Goal: Information Seeking & Learning: Learn about a topic

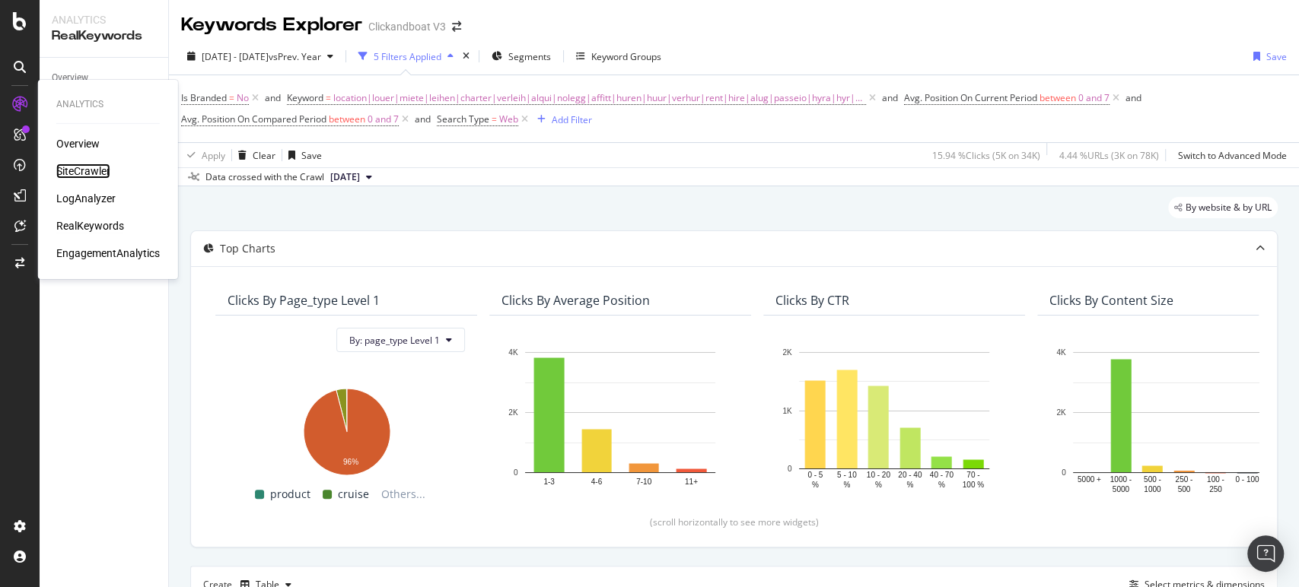
click at [89, 170] on div "SiteCrawler" at bounding box center [83, 171] width 54 height 15
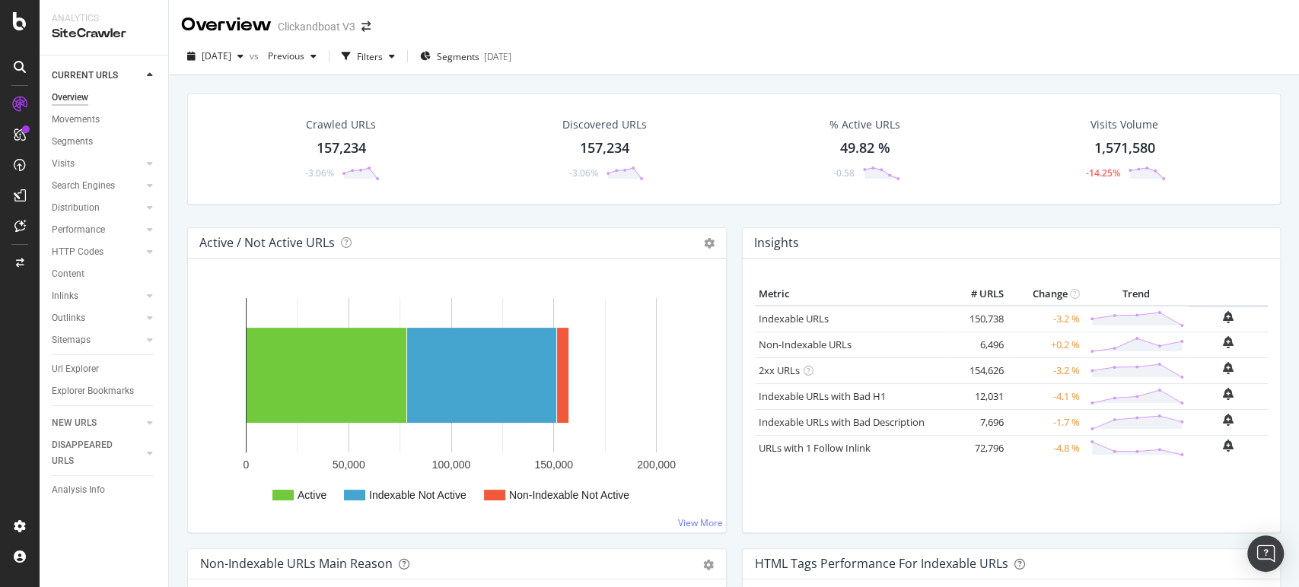
click at [21, 67] on icon at bounding box center [20, 67] width 12 height 12
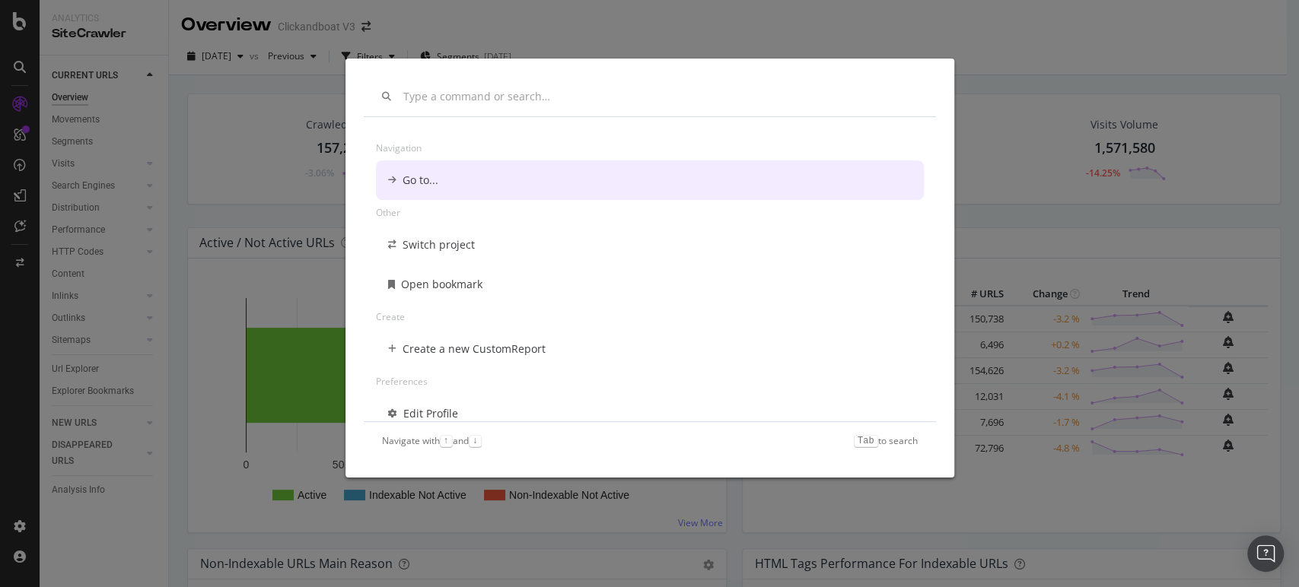
click at [747, 18] on div "Navigation Go to... Other Switch project Open bookmark Create Create a new Cust…" at bounding box center [649, 293] width 1299 height 587
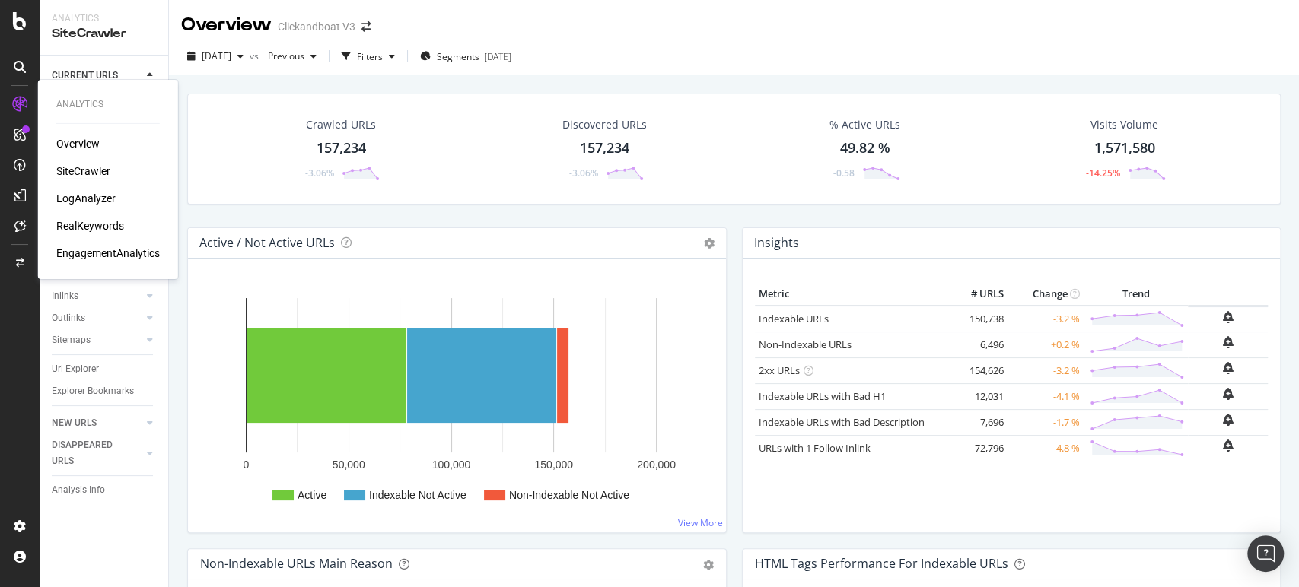
click at [78, 147] on div "Overview" at bounding box center [77, 143] width 43 height 15
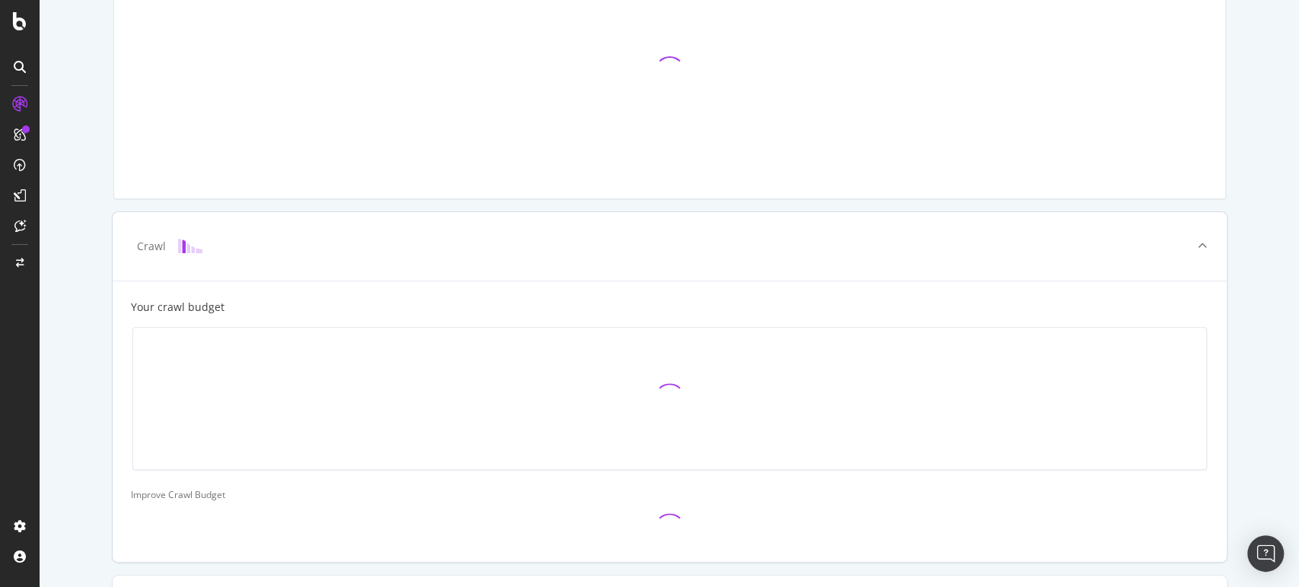
scroll to position [338, 0]
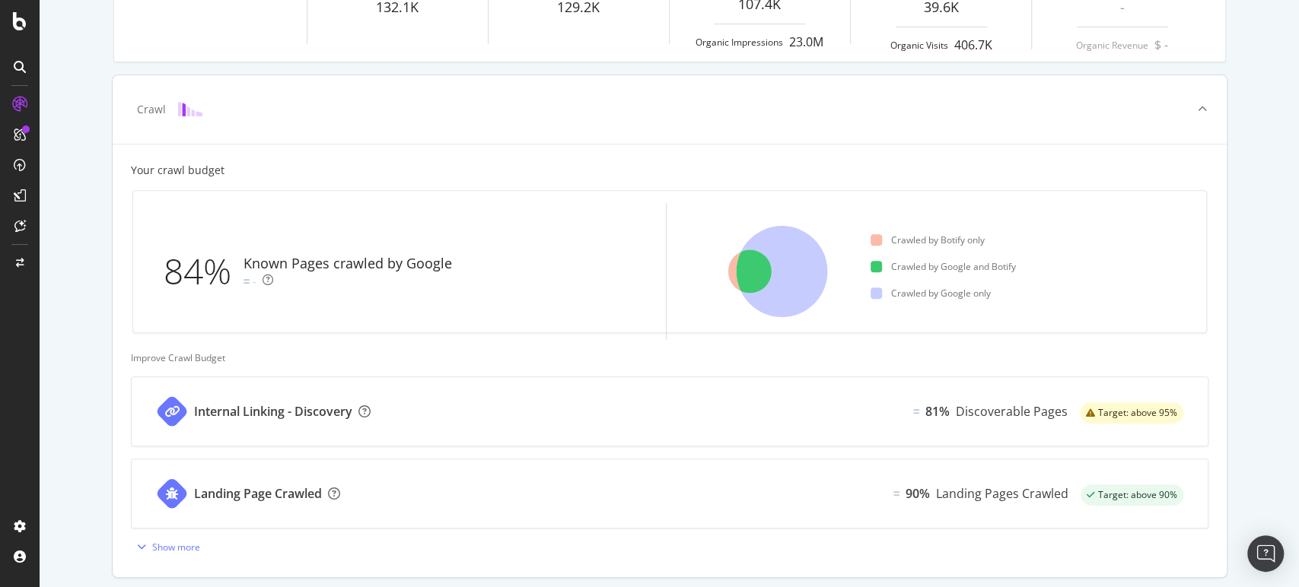
click at [1162, 418] on div "Target: above 95%" at bounding box center [1130, 412] width 103 height 21
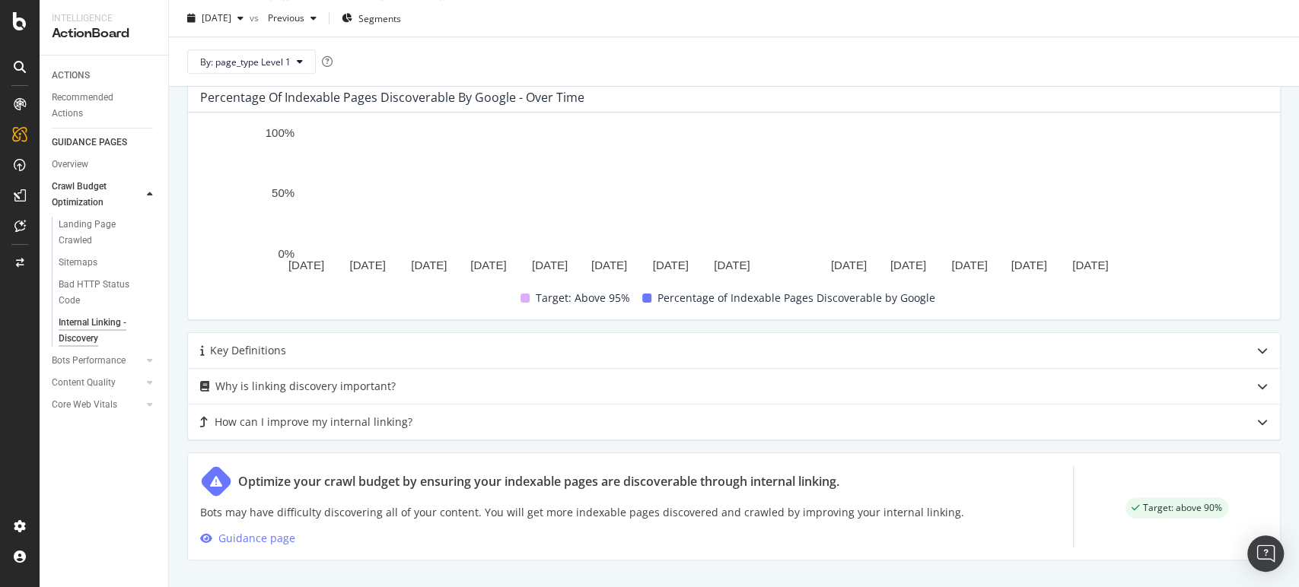
scroll to position [755, 0]
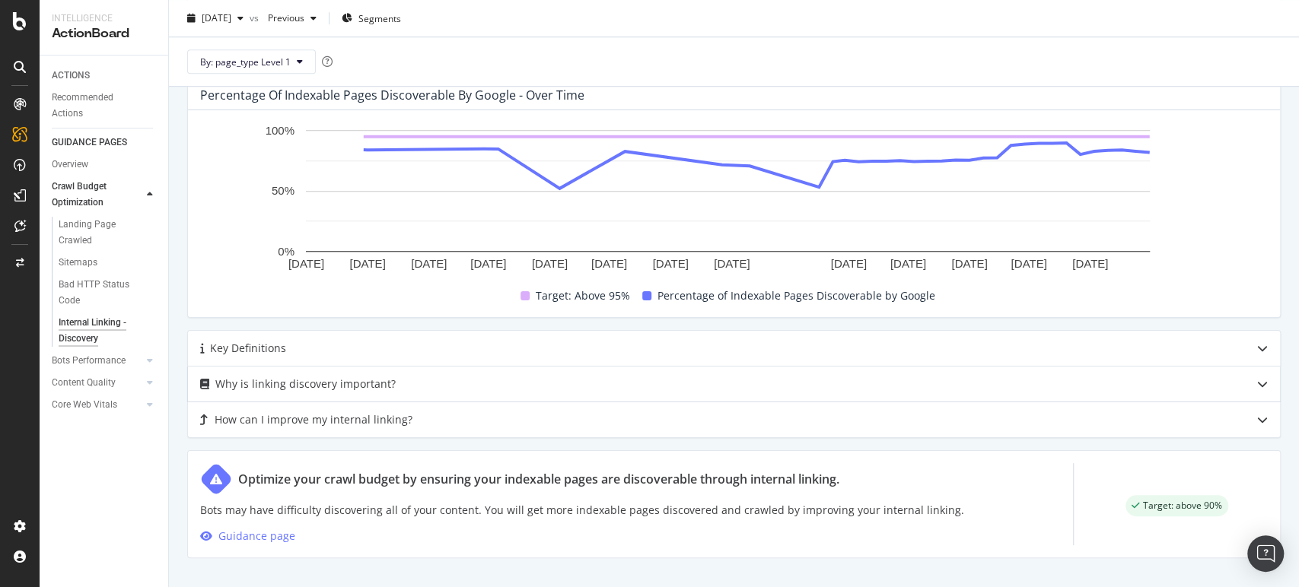
click at [1257, 381] on icon at bounding box center [1262, 384] width 11 height 11
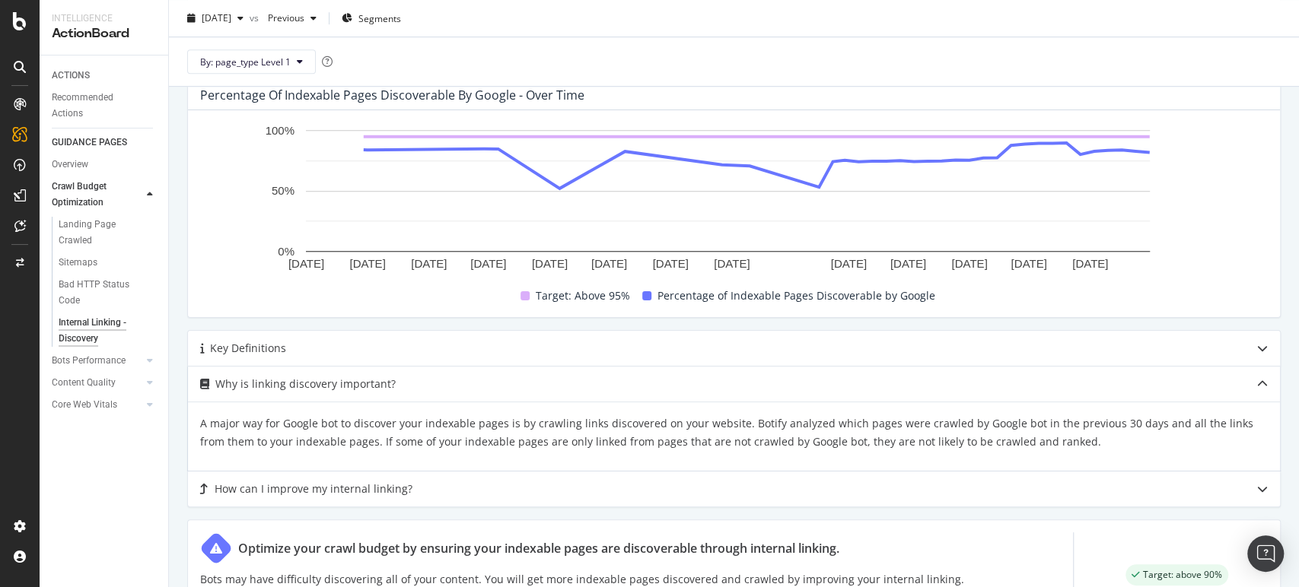
click at [1257, 381] on icon at bounding box center [1262, 384] width 11 height 11
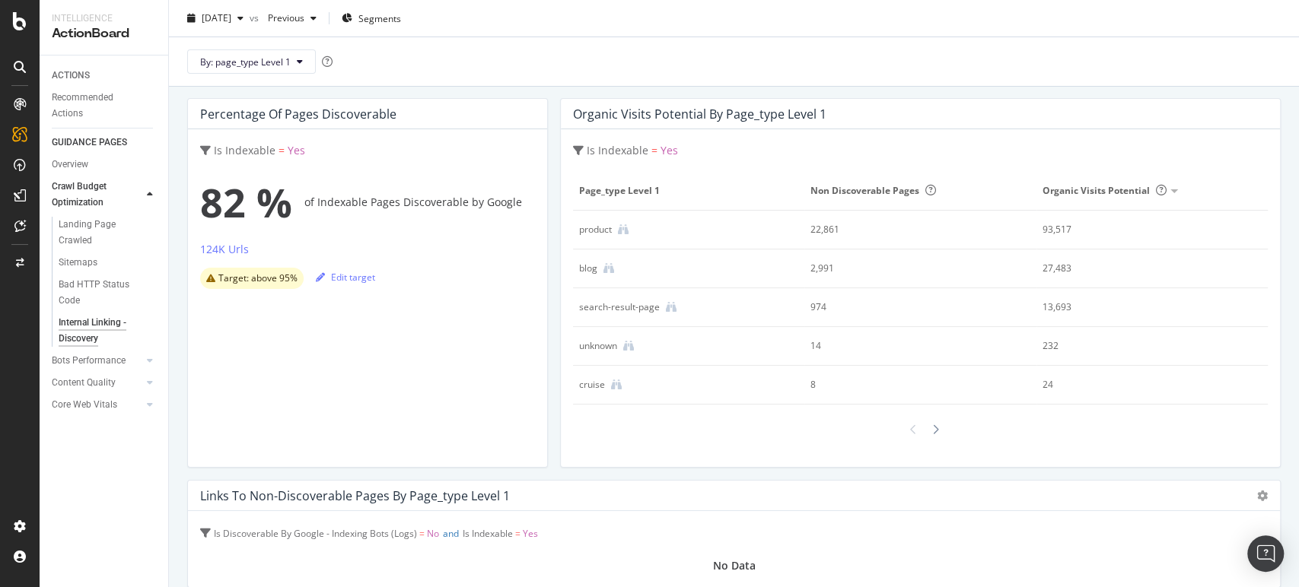
scroll to position [0, 0]
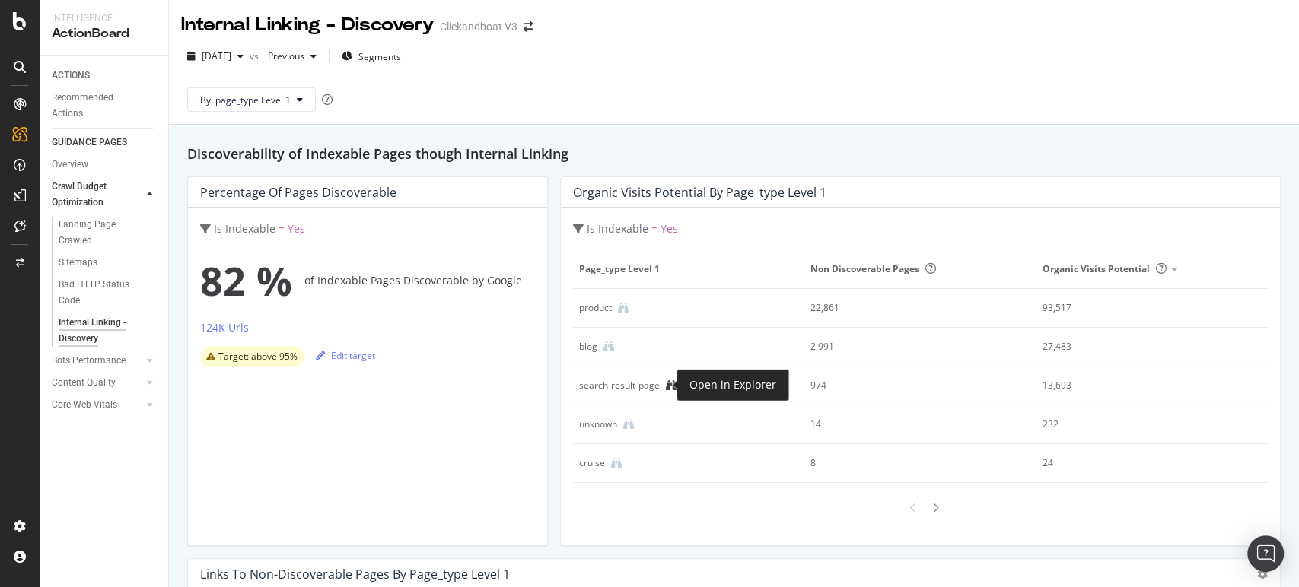
click at [666, 385] on icon at bounding box center [671, 385] width 11 height 11
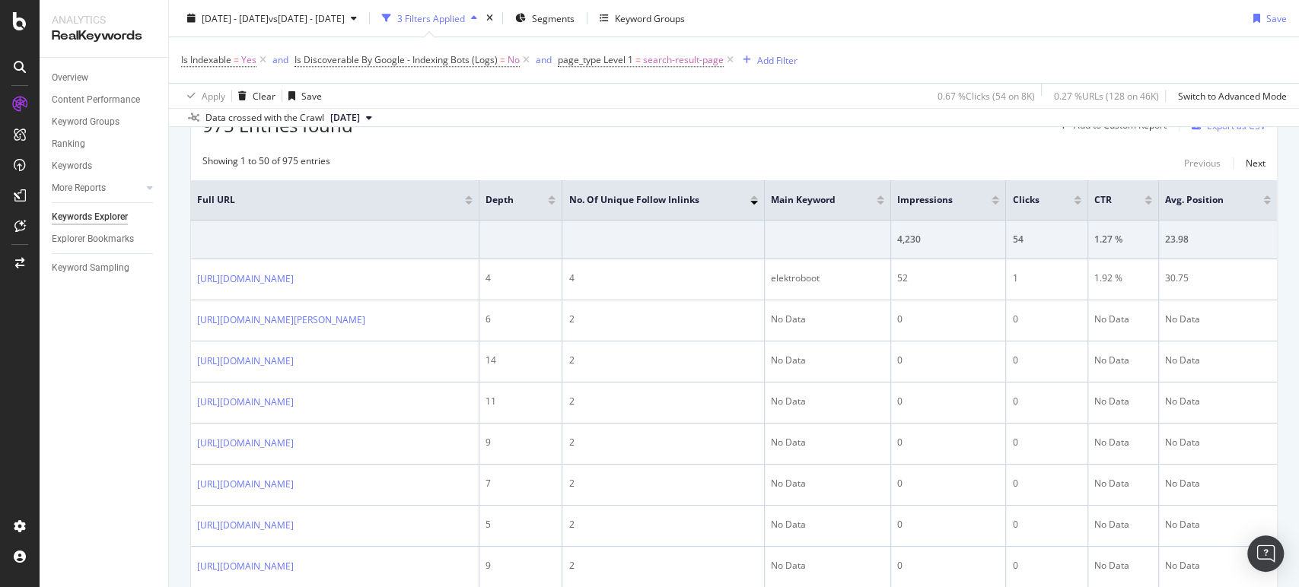
scroll to position [507, 0]
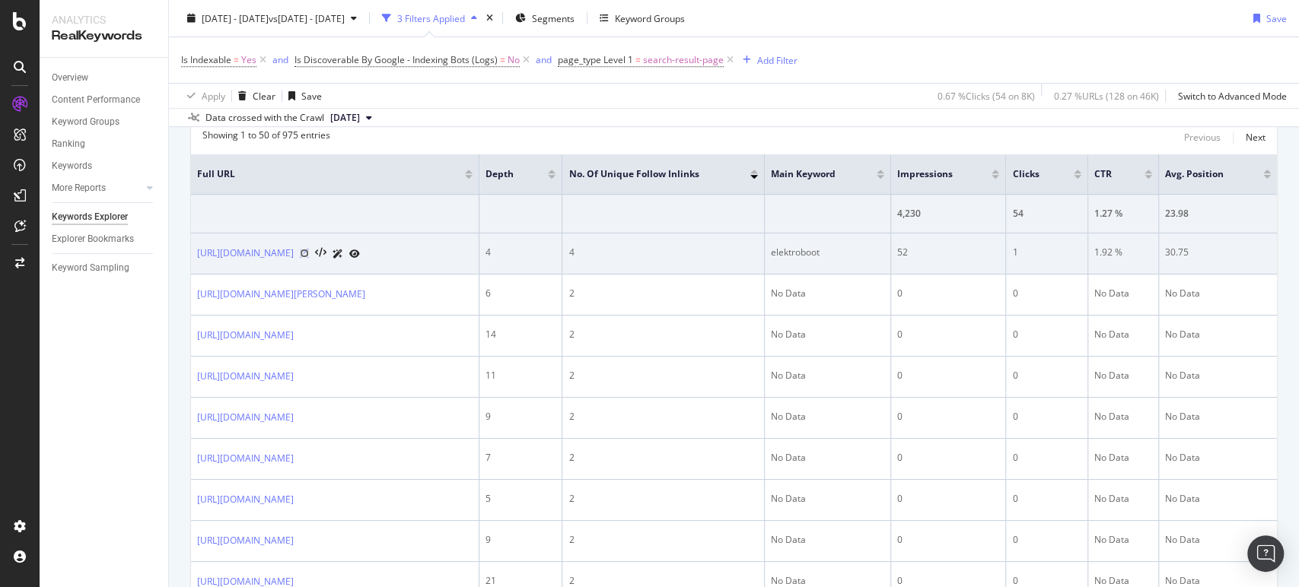
click at [309, 249] on icon at bounding box center [304, 253] width 9 height 9
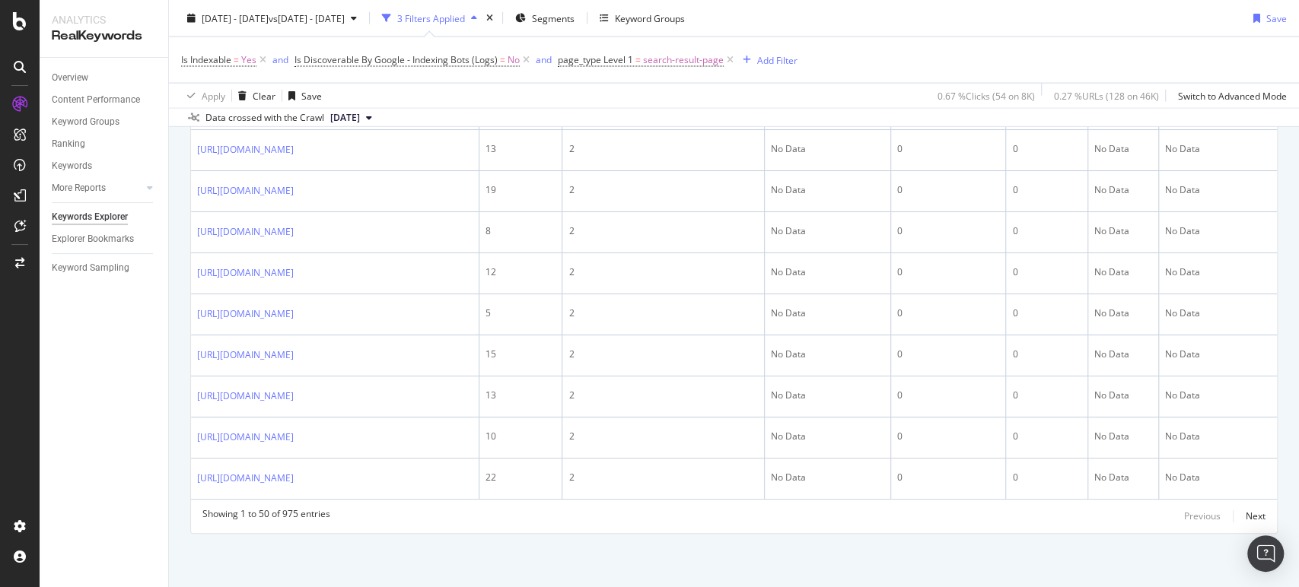
scroll to position [2606, 0]
click at [1245, 518] on div "Next" at bounding box center [1255, 516] width 20 height 13
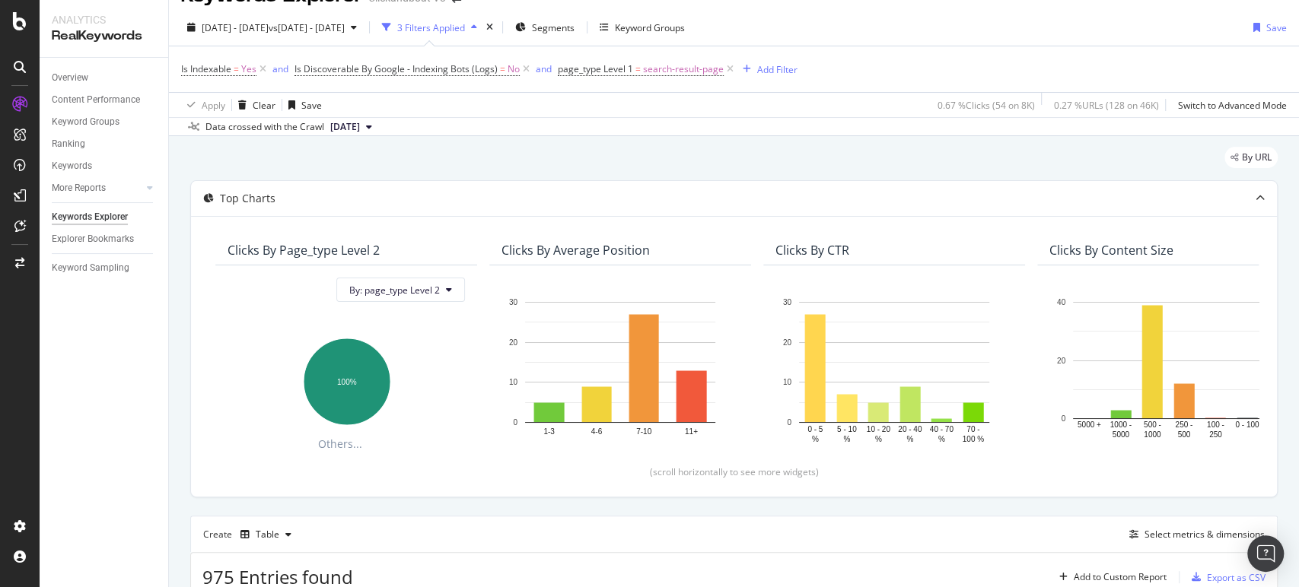
scroll to position [0, 0]
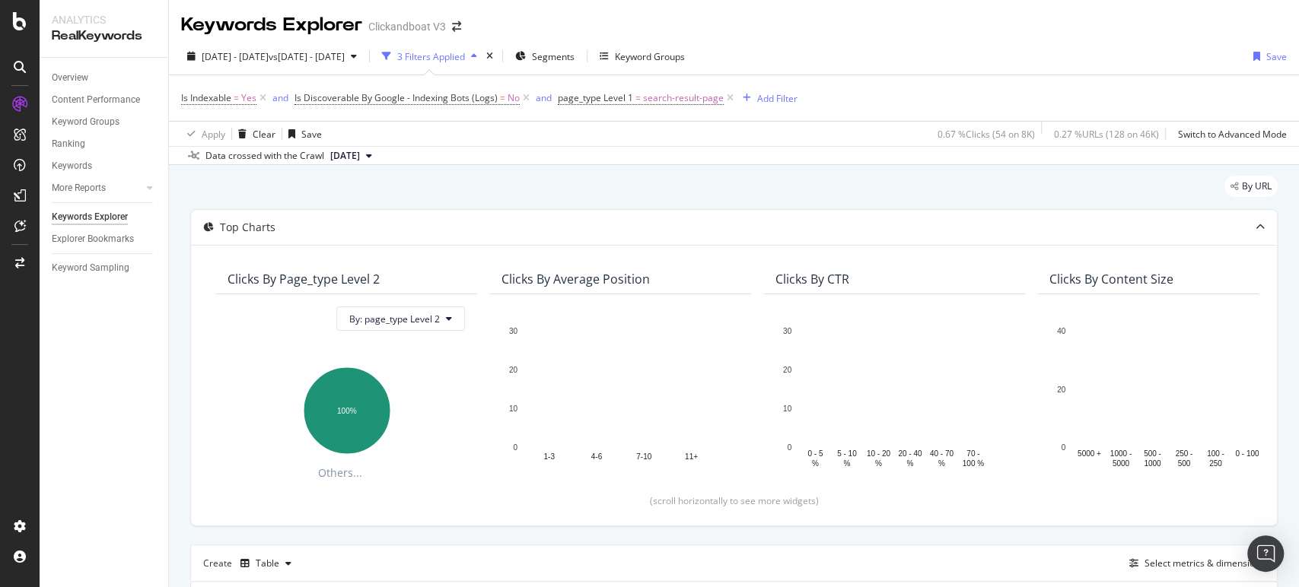
scroll to position [253, 0]
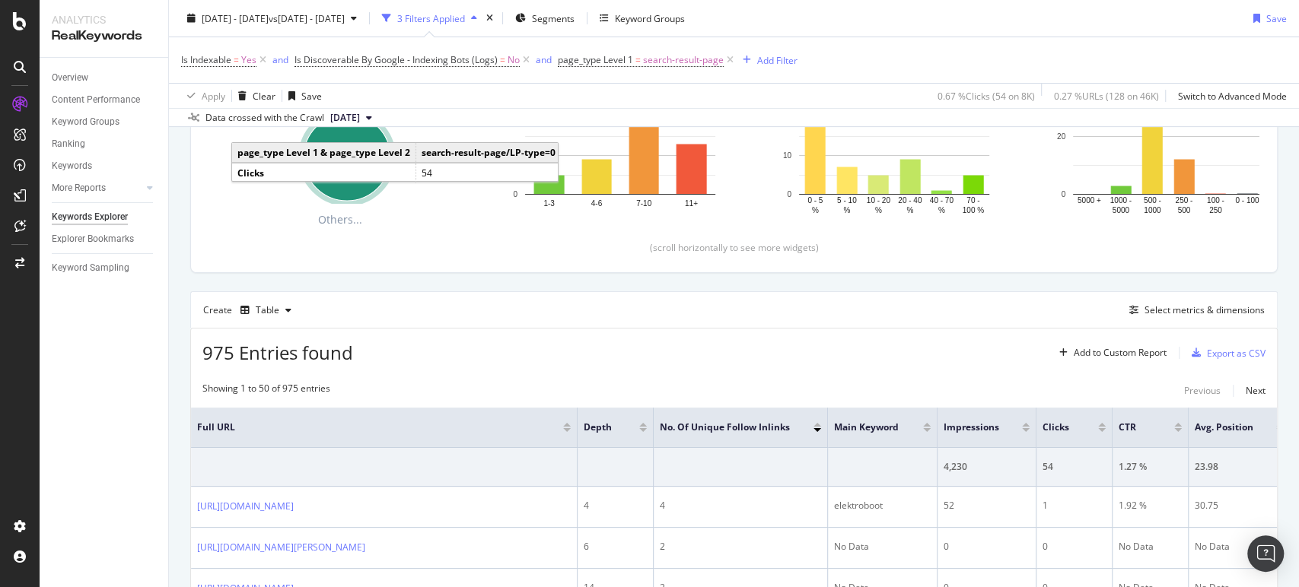
click at [18, 68] on icon at bounding box center [20, 67] width 12 height 12
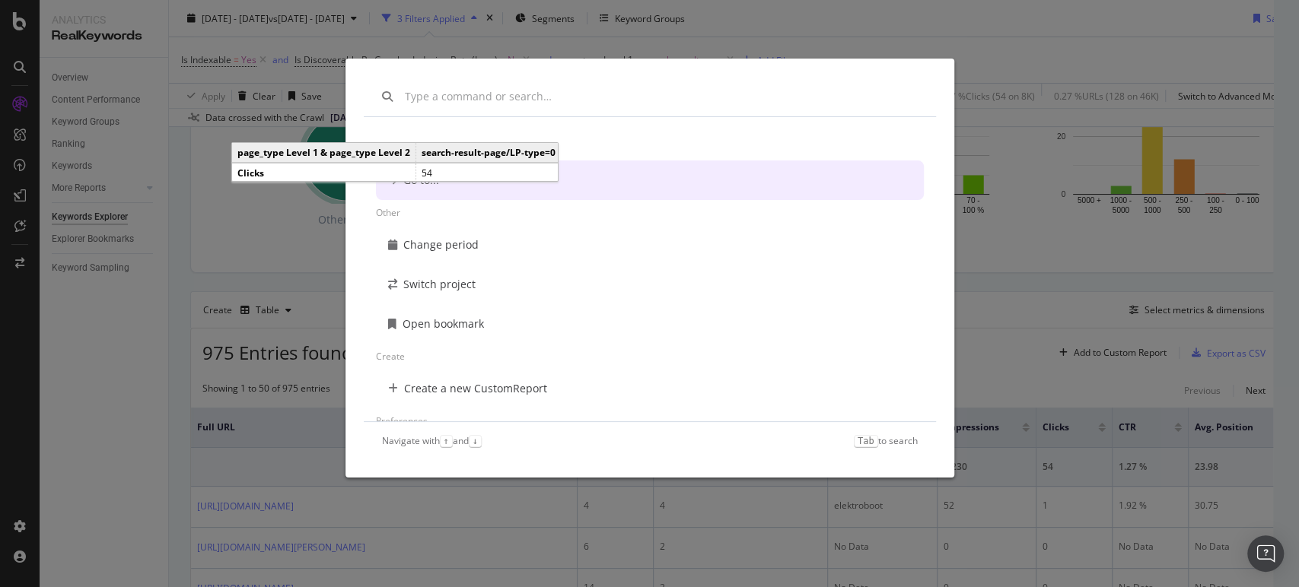
click at [18, 68] on div "Navigation Go to... Other Change period Switch project Open bookmark Create Cre…" at bounding box center [649, 293] width 1299 height 587
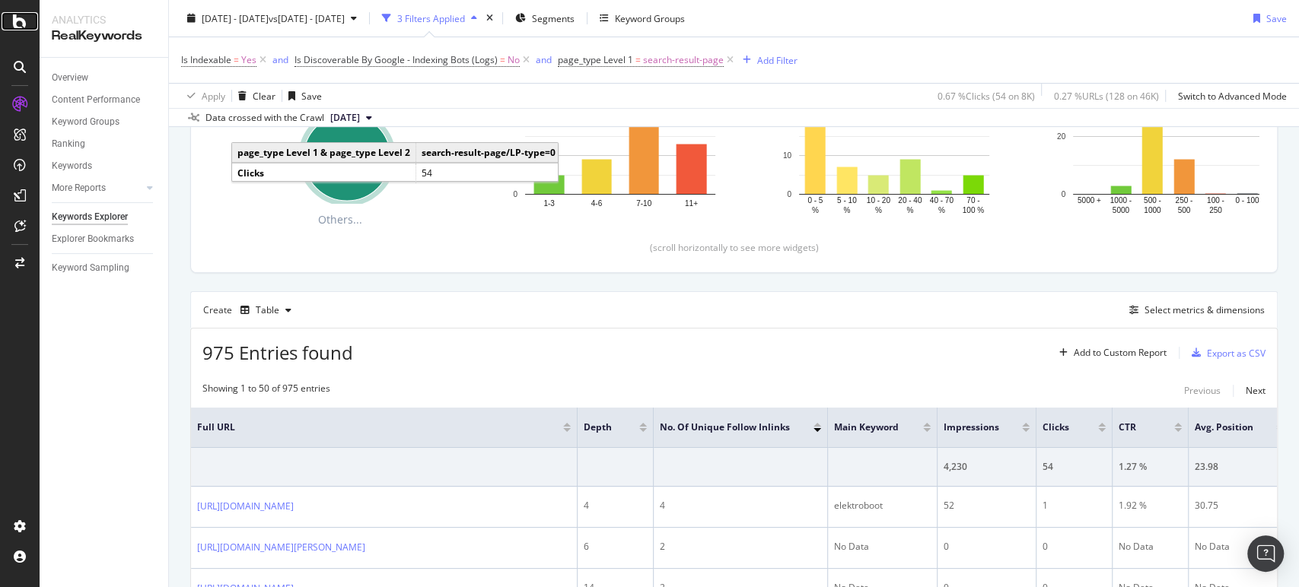
click at [12, 15] on div at bounding box center [20, 21] width 37 height 18
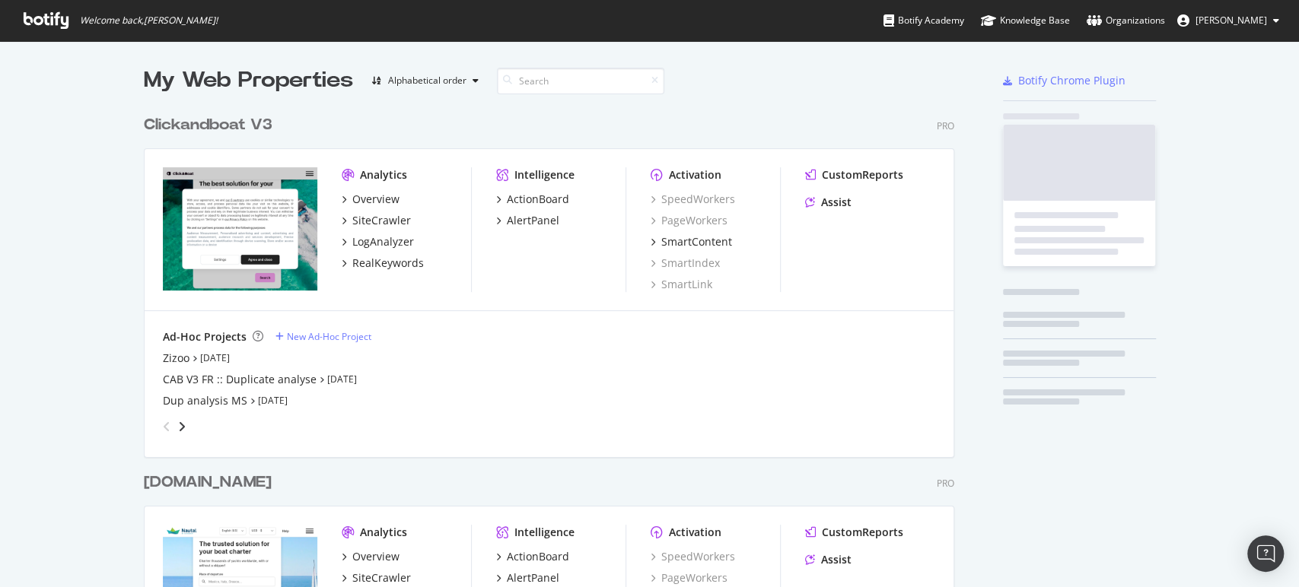
scroll to position [574, 1272]
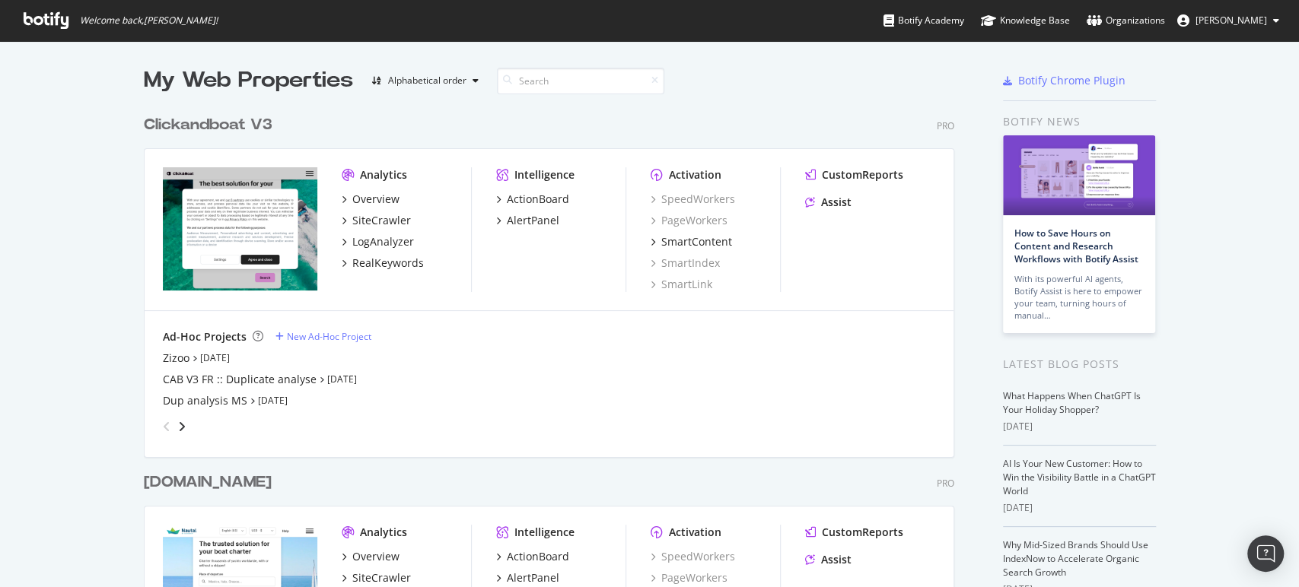
click at [206, 132] on div "Clickandboat V3" at bounding box center [208, 125] width 129 height 22
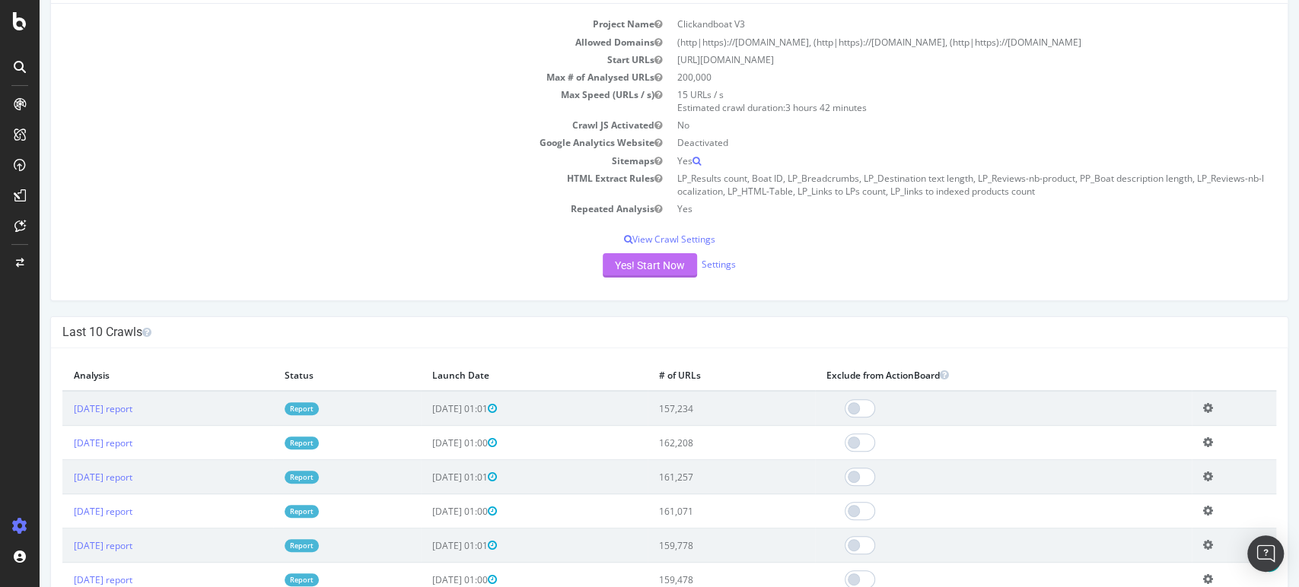
scroll to position [169, 0]
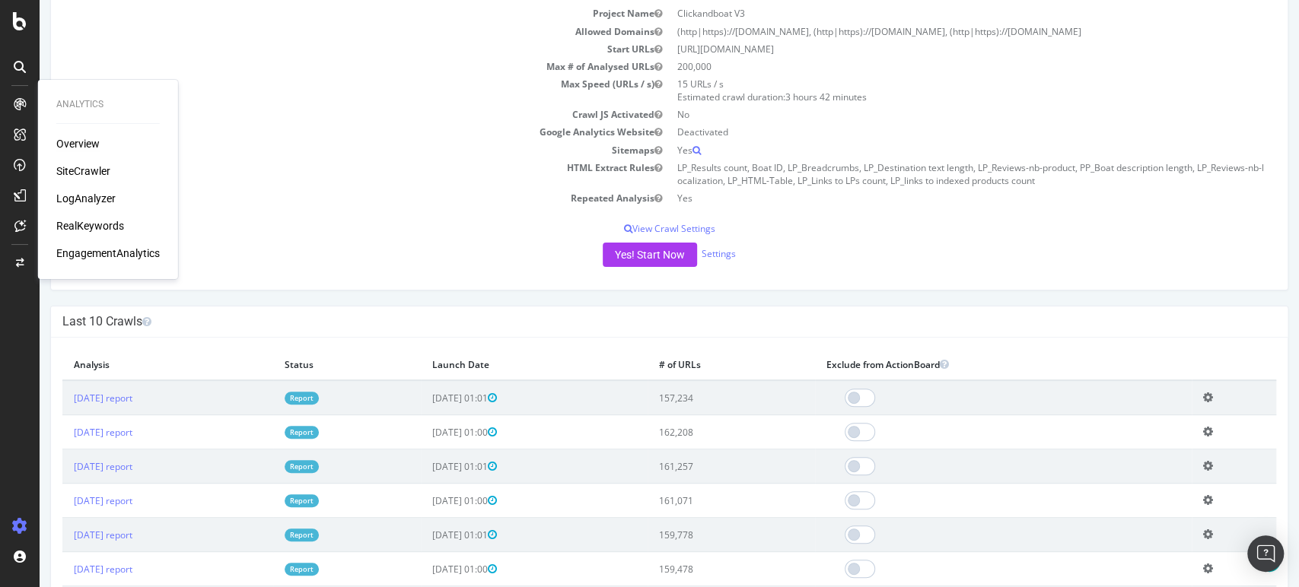
click at [85, 145] on div "Overview" at bounding box center [77, 143] width 43 height 15
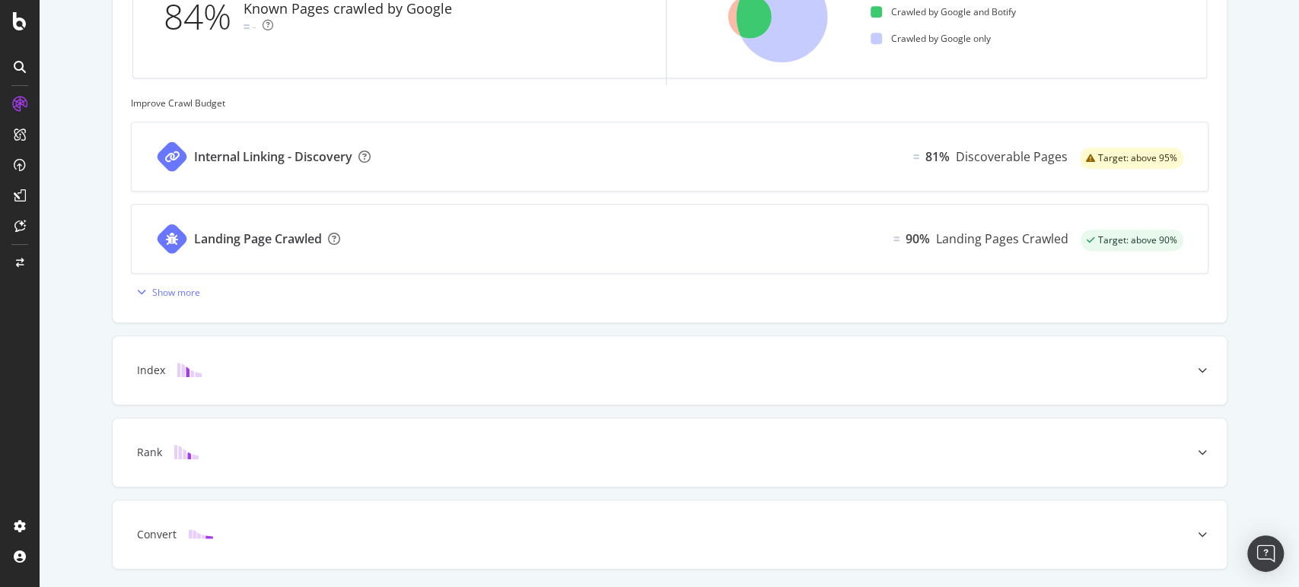
scroll to position [216, 0]
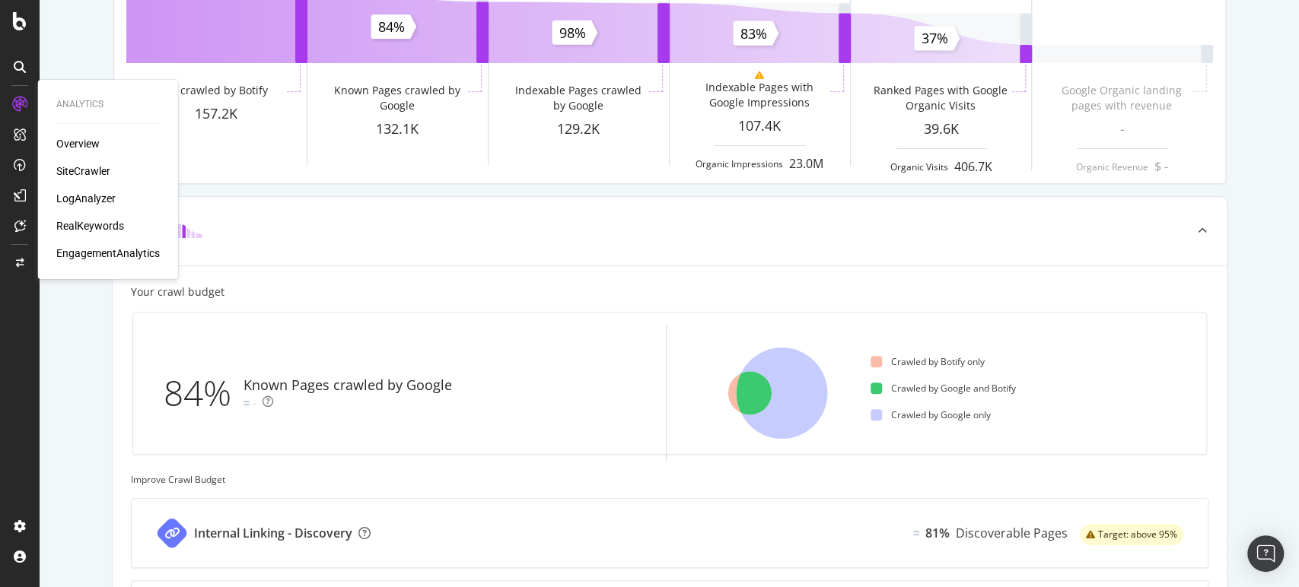
click at [92, 173] on div "SiteCrawler" at bounding box center [83, 171] width 54 height 15
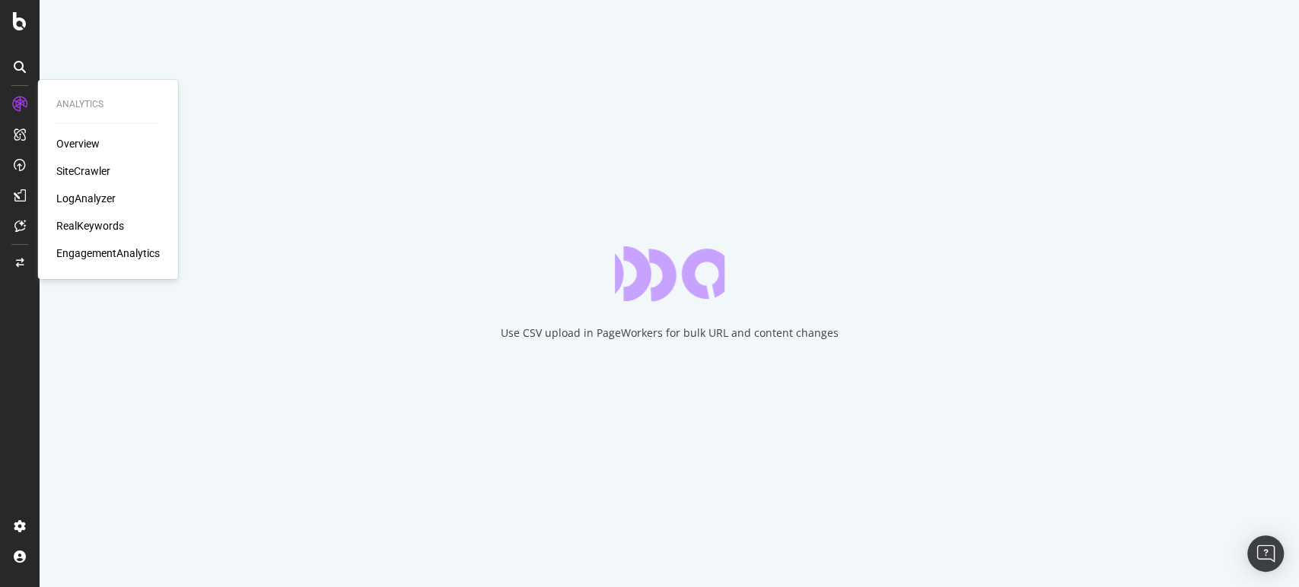
click at [85, 202] on div "LogAnalyzer" at bounding box center [85, 198] width 59 height 15
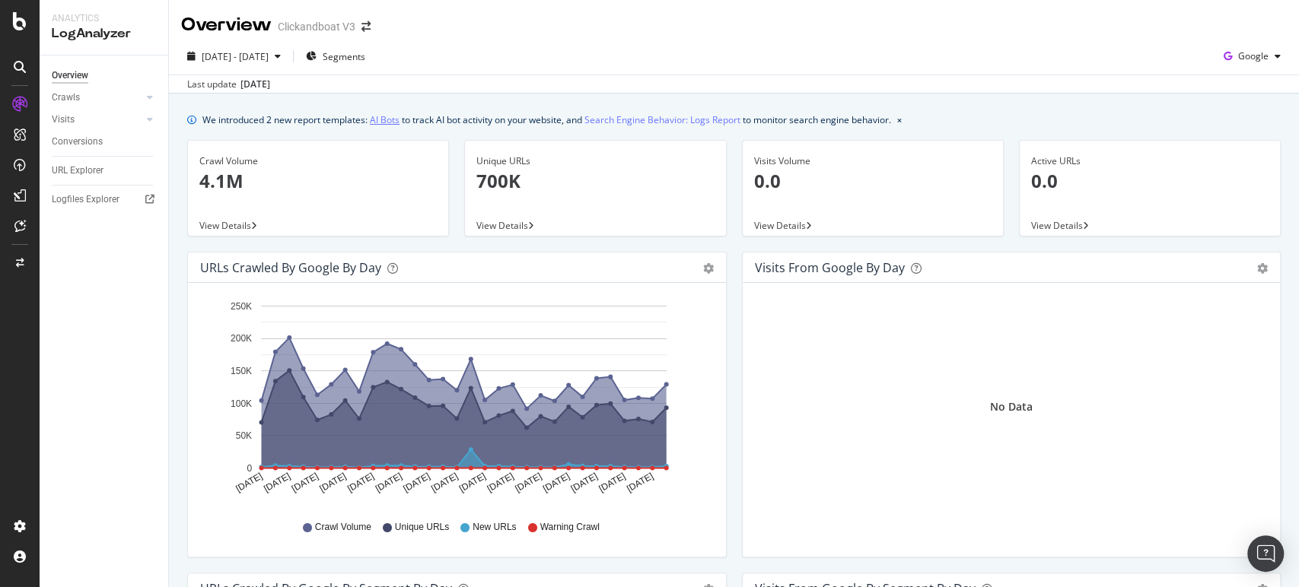
click at [386, 119] on link "AI Bots" at bounding box center [385, 120] width 30 height 16
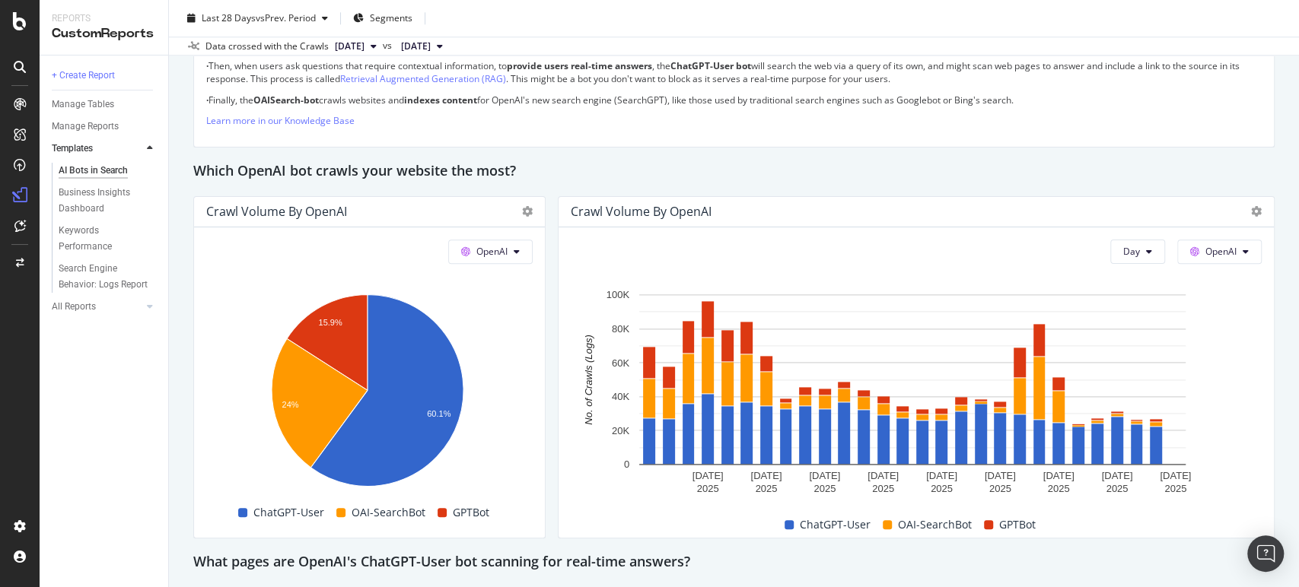
scroll to position [1267, 0]
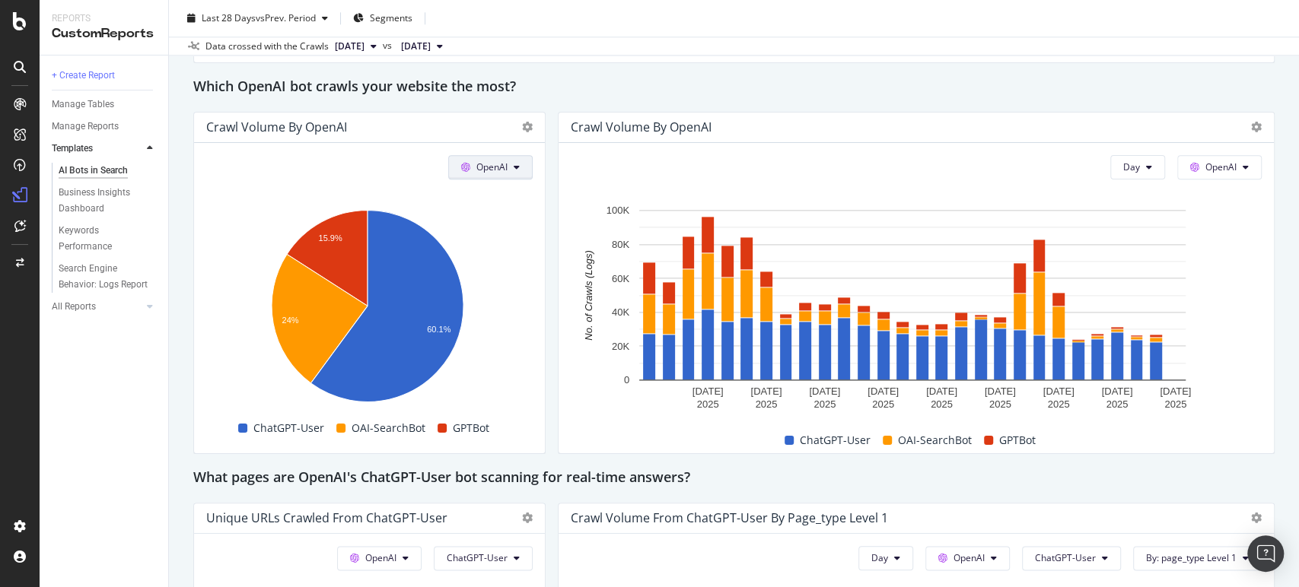
click at [507, 167] on button "OpenAI" at bounding box center [490, 167] width 84 height 24
click at [517, 219] on span "Bing" at bounding box center [509, 225] width 56 height 14
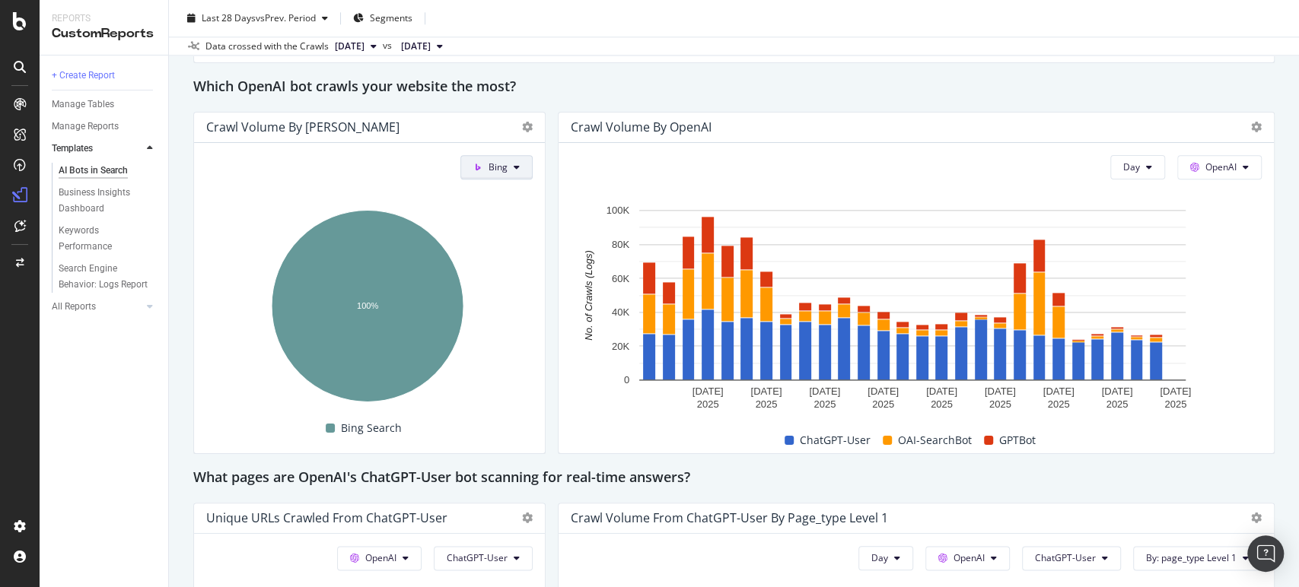
click at [526, 168] on button "Bing" at bounding box center [496, 167] width 72 height 24
click at [527, 279] on span "Other AI Bots" at bounding box center [522, 281] width 56 height 14
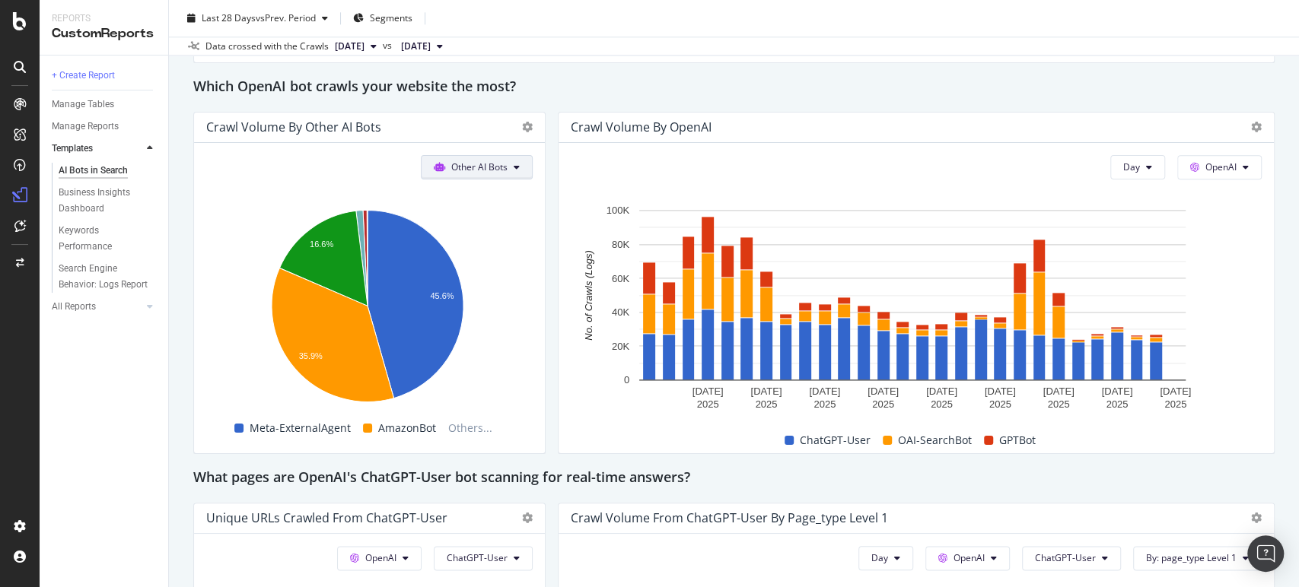
click at [505, 163] on button "Other AI Bots" at bounding box center [477, 167] width 112 height 24
click at [486, 199] on span "Google" at bounding box center [483, 196] width 59 height 14
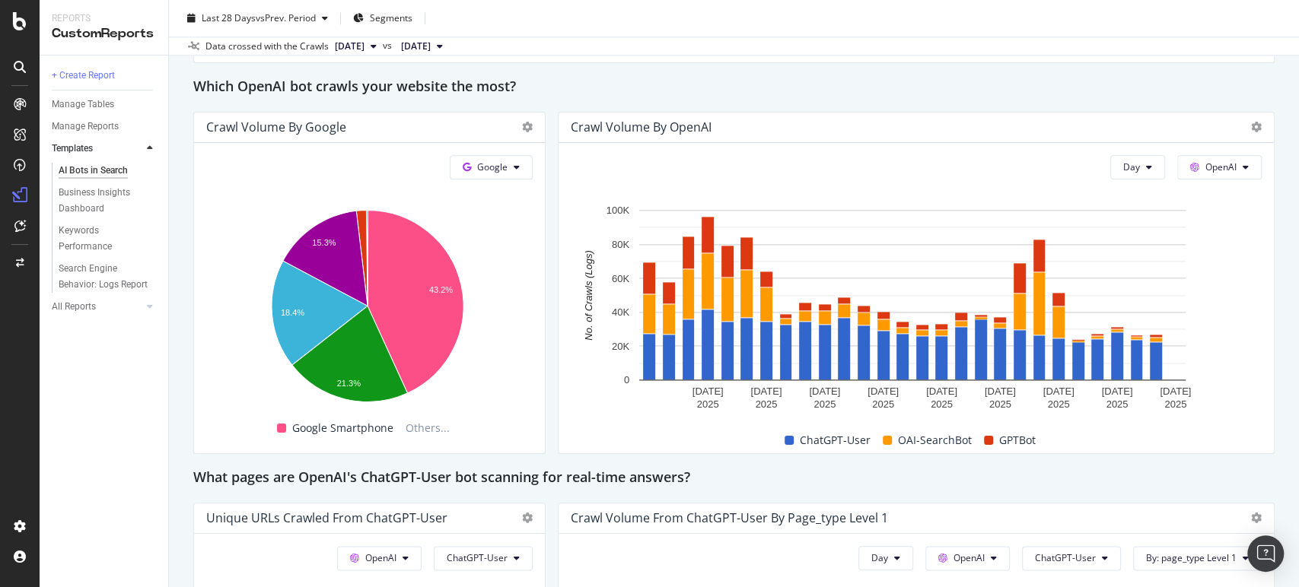
click at [449, 47] on button "[DATE]" at bounding box center [422, 46] width 54 height 18
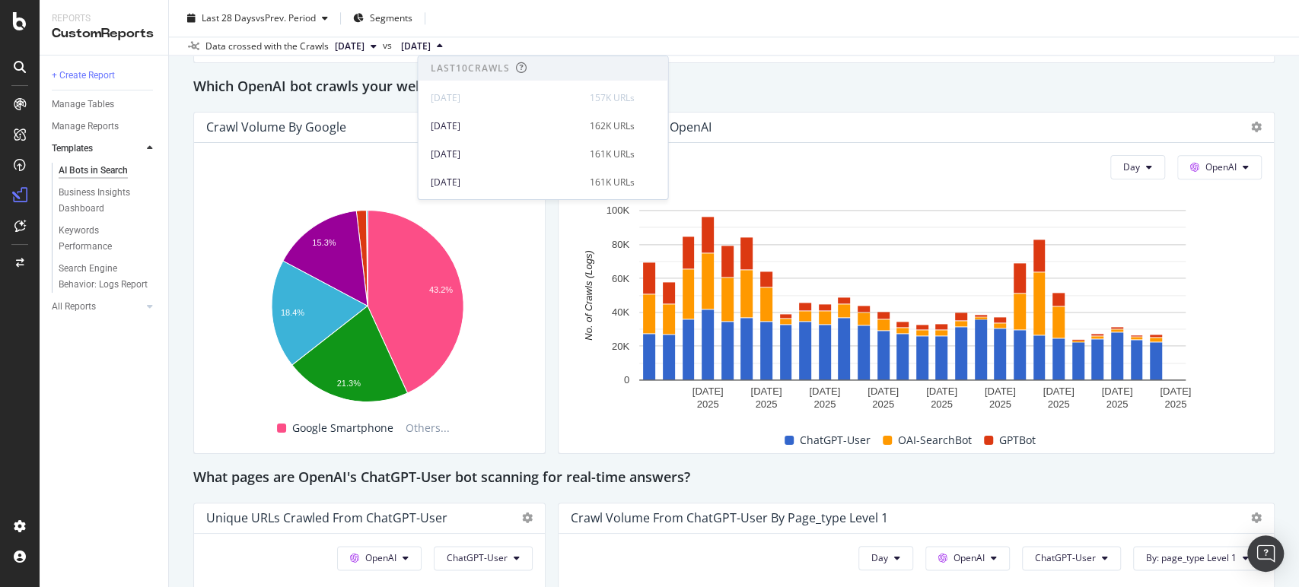
click at [449, 47] on button "[DATE]" at bounding box center [422, 46] width 54 height 18
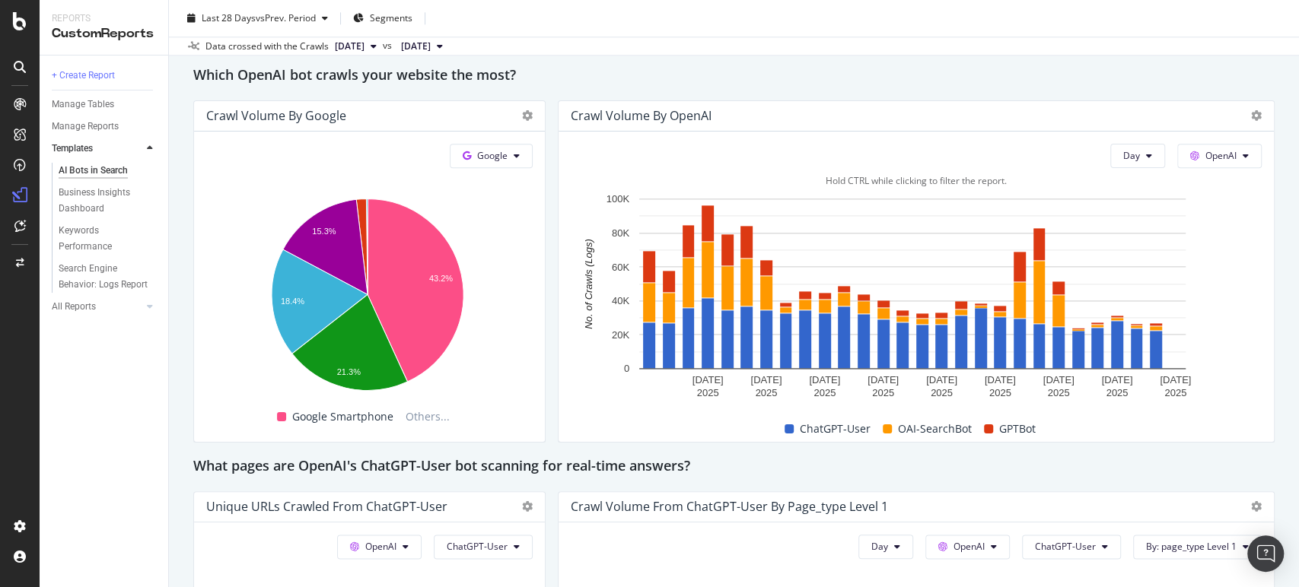
scroll to position [1416, 0]
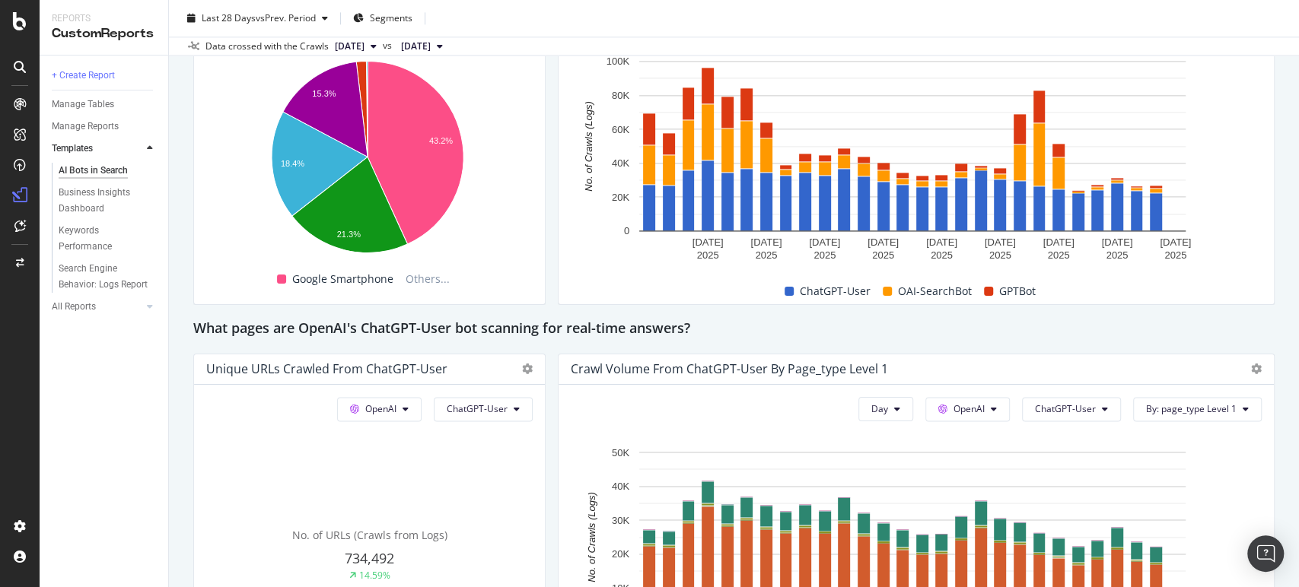
click at [821, 277] on div at bounding box center [916, 272] width 691 height 12
click at [821, 287] on span "ChatGPT-User" at bounding box center [834, 291] width 71 height 18
drag, startPoint x: 1046, startPoint y: 288, endPoint x: 695, endPoint y: 297, distance: 351.6
click at [695, 297] on div "ChatGPT-User OAI-SearchBot GPTBot" at bounding box center [909, 291] width 691 height 26
copy div "ChatGPT-User OAI-SearchBot GPTBot"
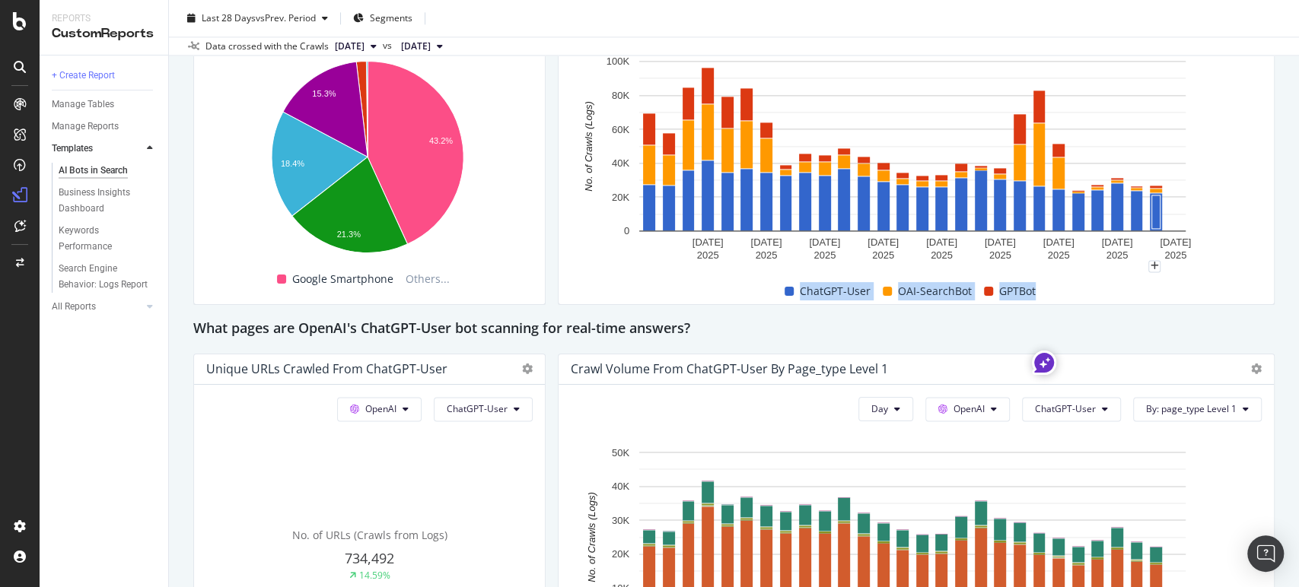
scroll to position [1332, 0]
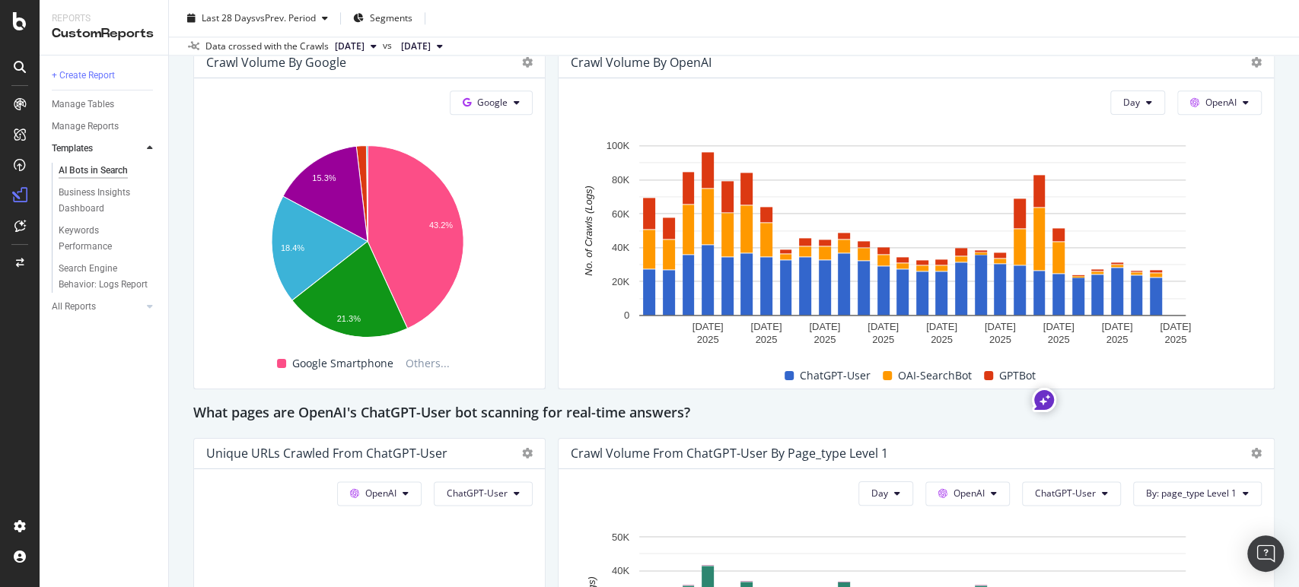
click at [1273, 310] on div "AI Bots in Search AI Bots in Search Clickandboat V3 Clone Schedule Email Export…" at bounding box center [734, 293] width 1130 height 587
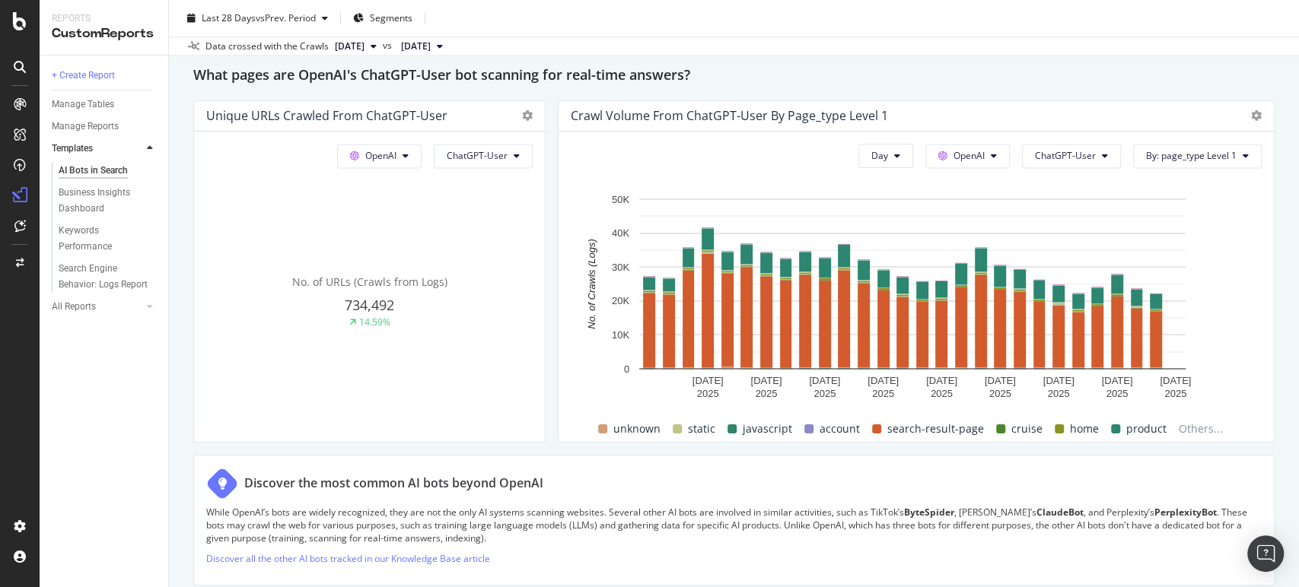
scroll to position [1248, 0]
